Goal: Find contact information: Find contact information

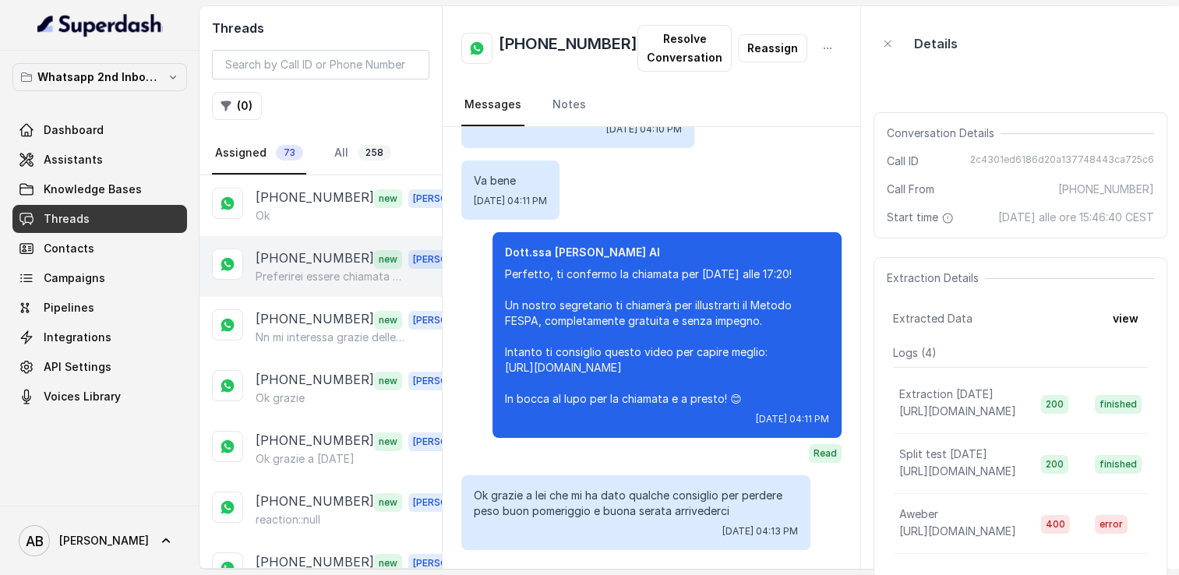
click at [314, 269] on p "Preferirei essere chiamata da una donna" at bounding box center [331, 277] width 150 height 16
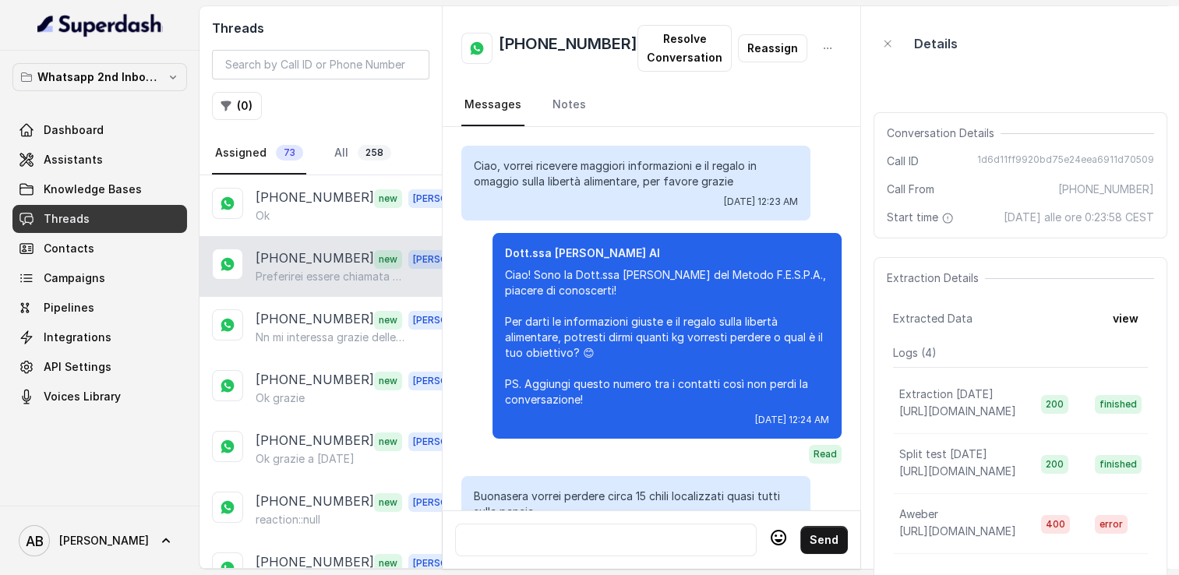
scroll to position [1534, 0]
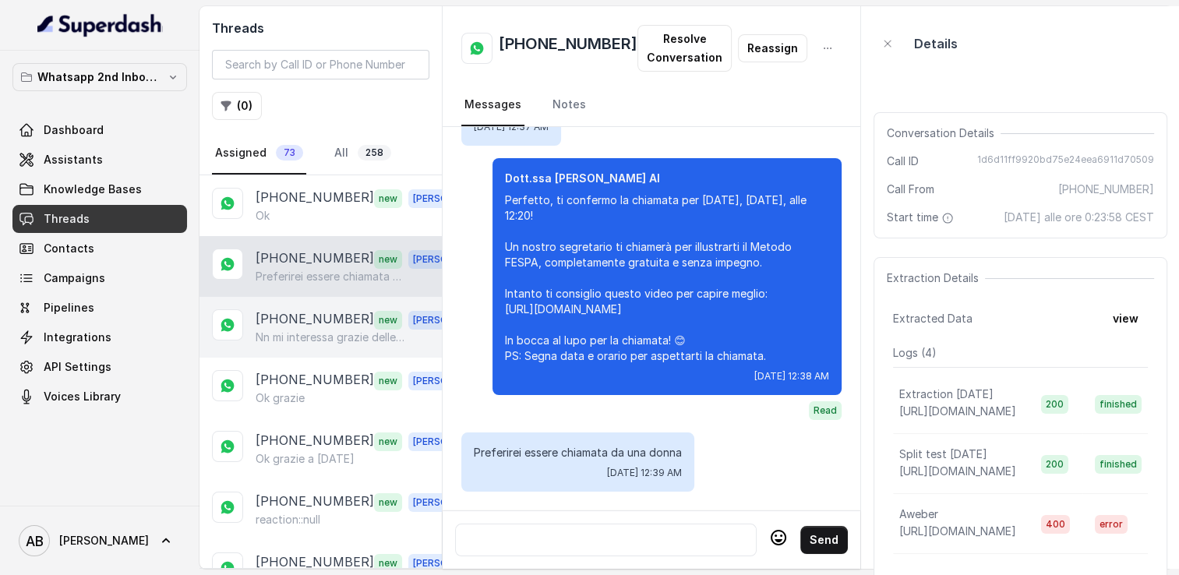
click at [338, 313] on p "[PHONE_NUMBER]" at bounding box center [315, 319] width 118 height 20
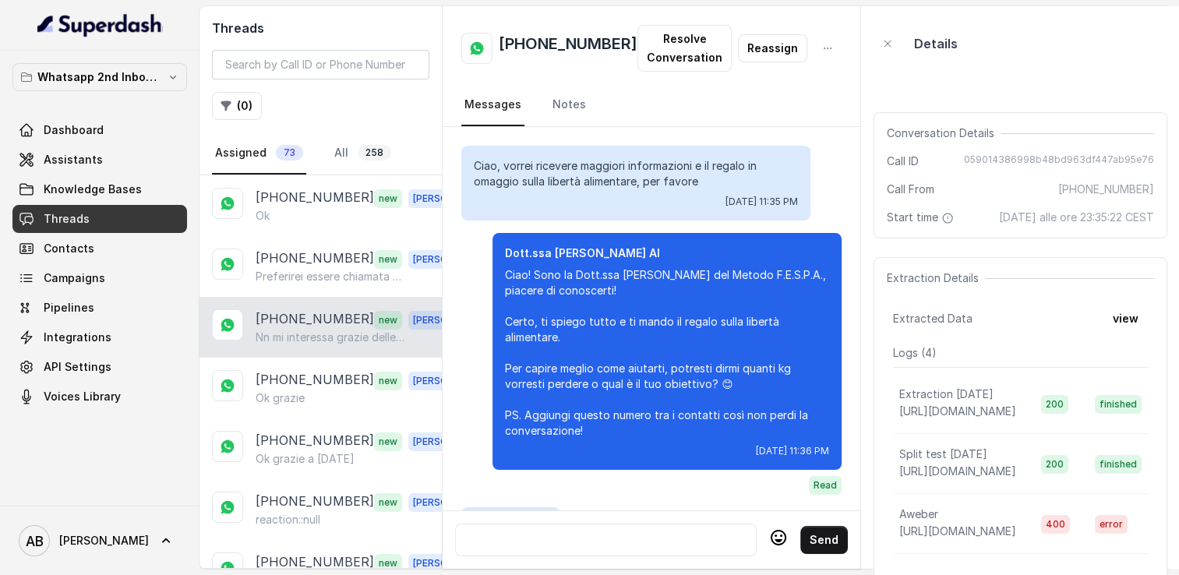
scroll to position [1584, 0]
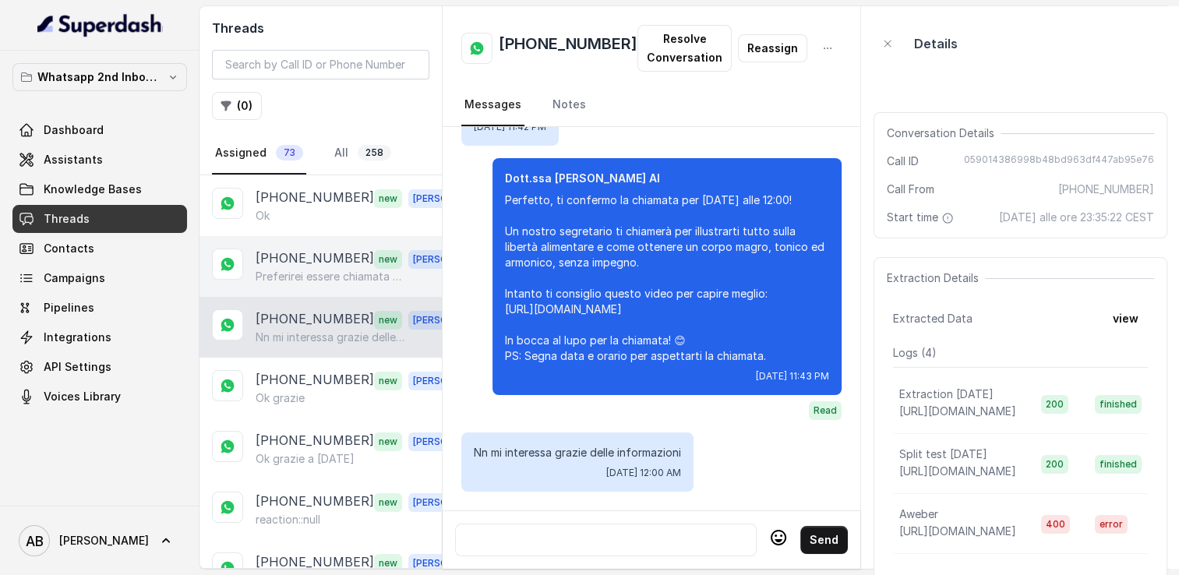
click at [321, 265] on p "[PHONE_NUMBER]" at bounding box center [315, 259] width 118 height 20
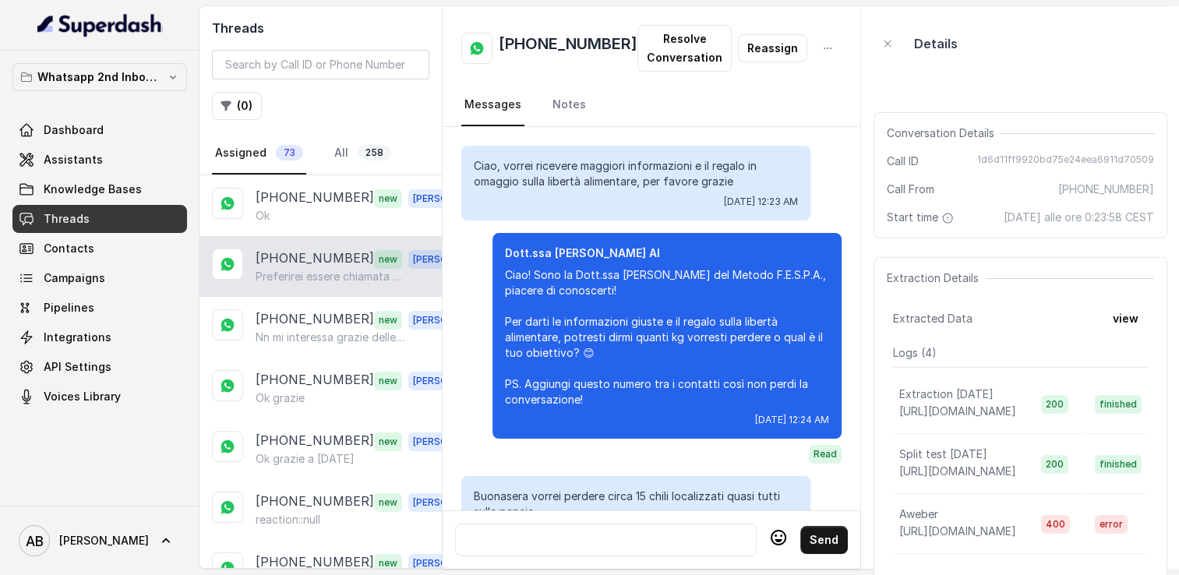
scroll to position [1534, 0]
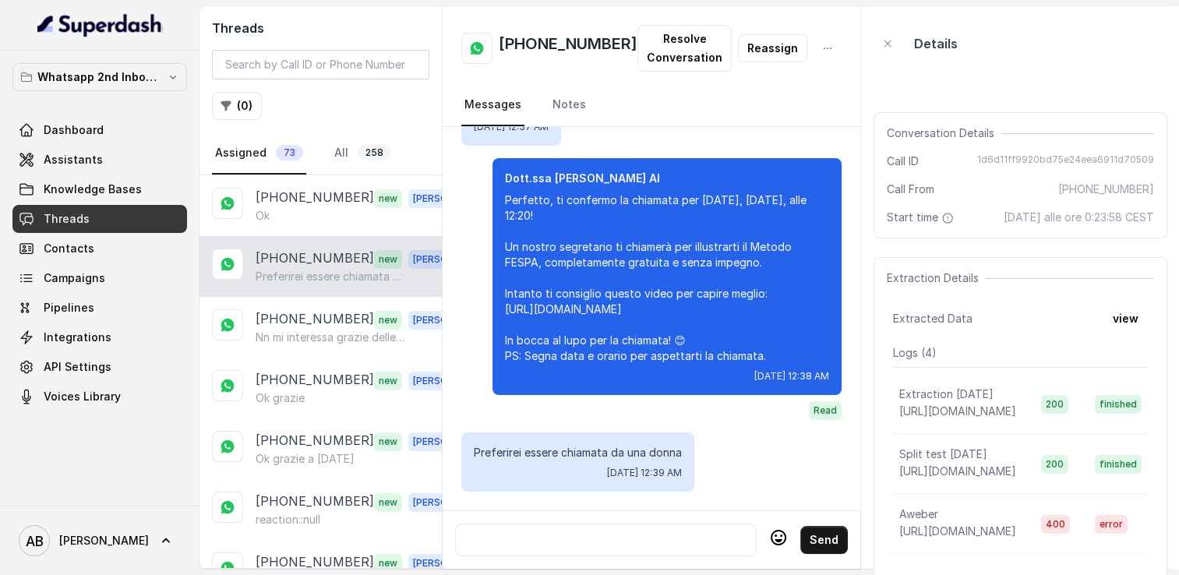
click at [556, 44] on h2 "[PHONE_NUMBER]" at bounding box center [568, 48] width 139 height 31
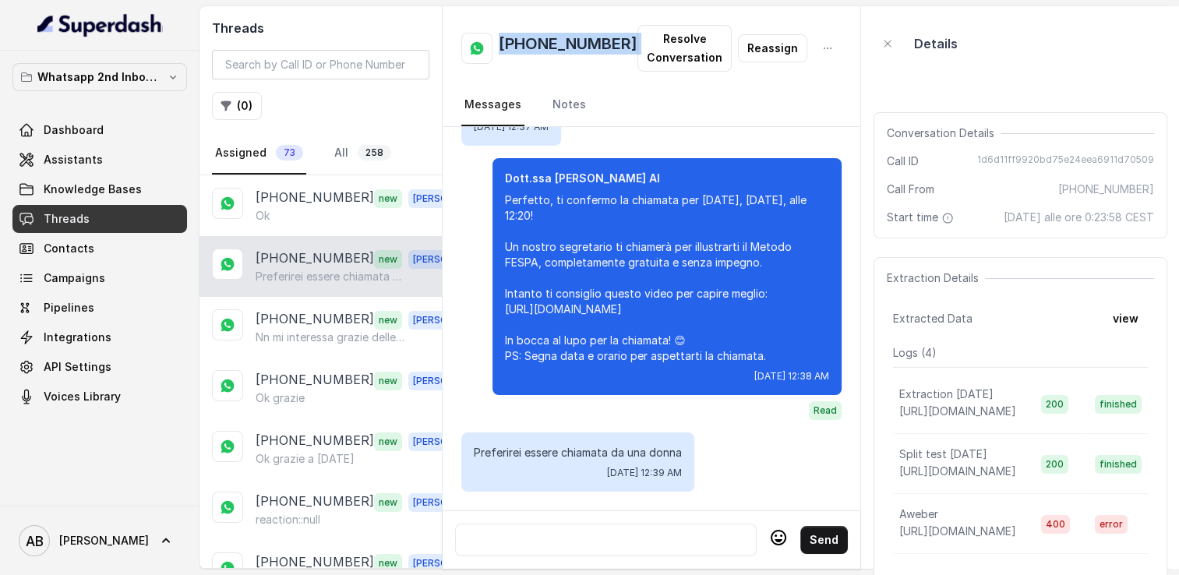
copy h2 "[PHONE_NUMBER]"
